Goal: Communication & Community: Connect with others

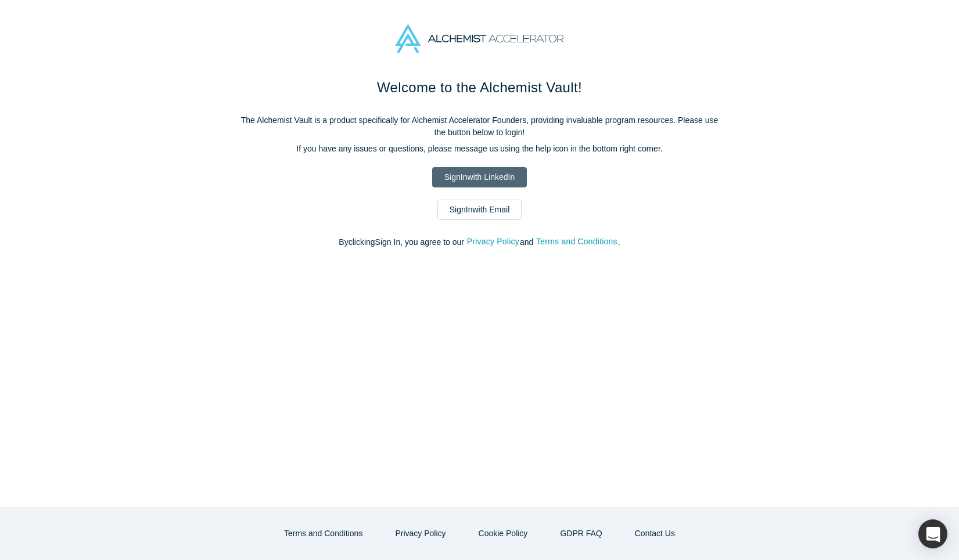
click at [511, 183] on link "Sign In with LinkedIn" at bounding box center [479, 177] width 95 height 20
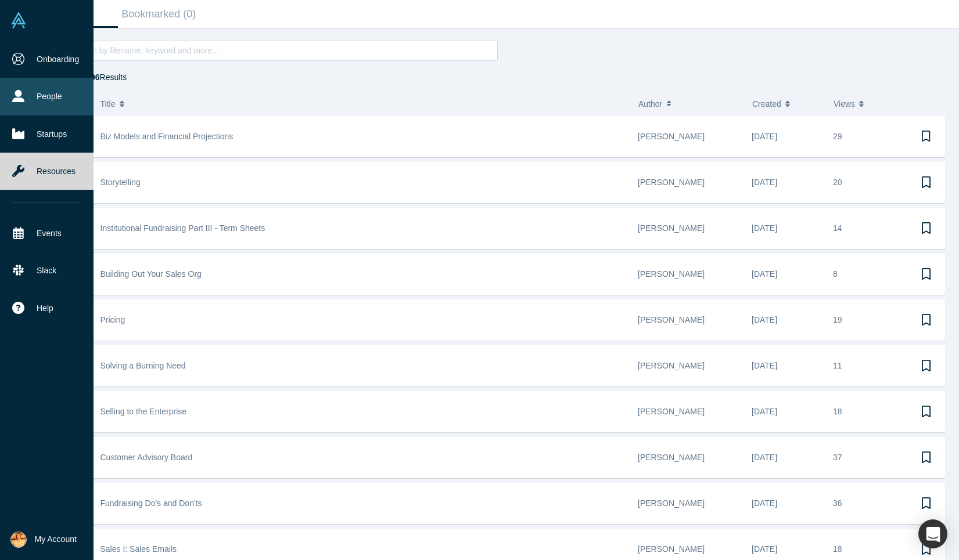
click at [20, 96] on icon at bounding box center [18, 96] width 12 height 12
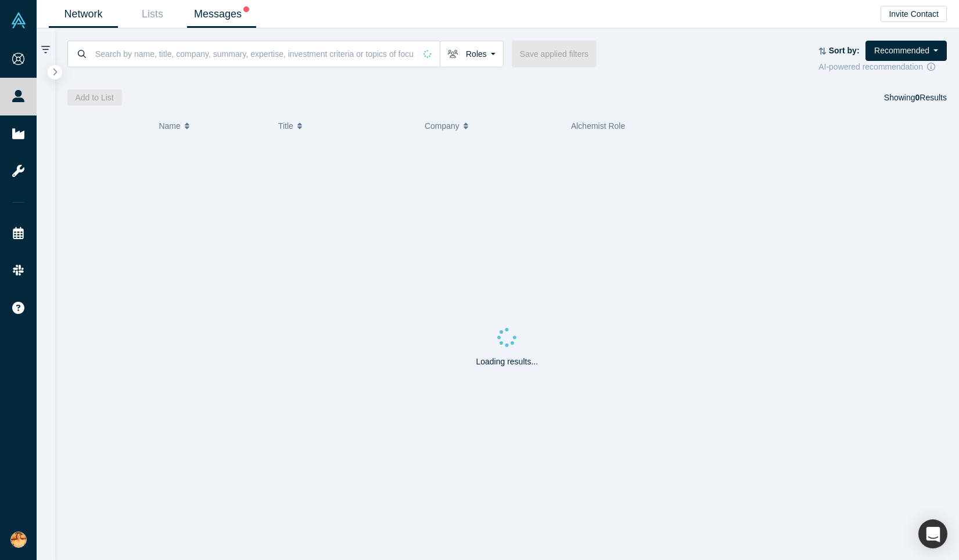
click at [228, 23] on link "Messages" at bounding box center [221, 14] width 69 height 27
